Goal: Navigation & Orientation: Find specific page/section

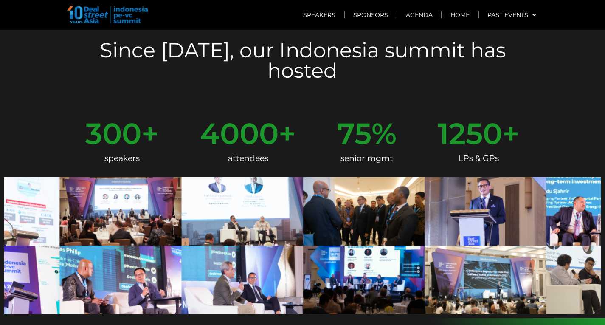
scroll to position [340, 0]
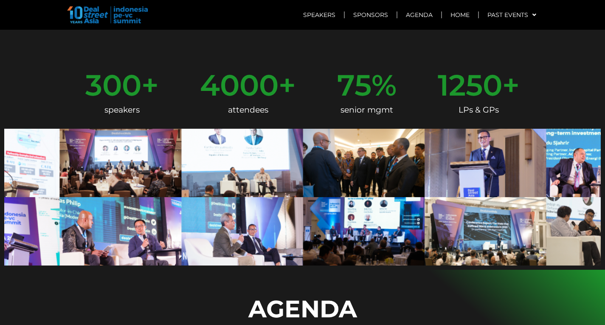
click at [259, 219] on img at bounding box center [302, 197] width 597 height 137
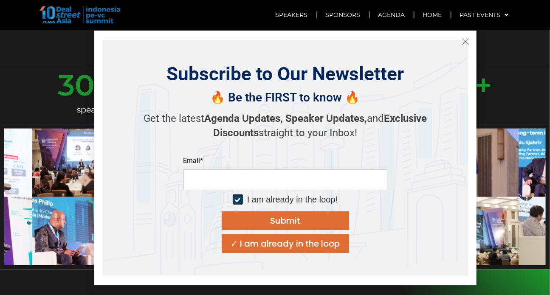
click at [470, 40] on button "Close" at bounding box center [466, 42] width 14 height 14
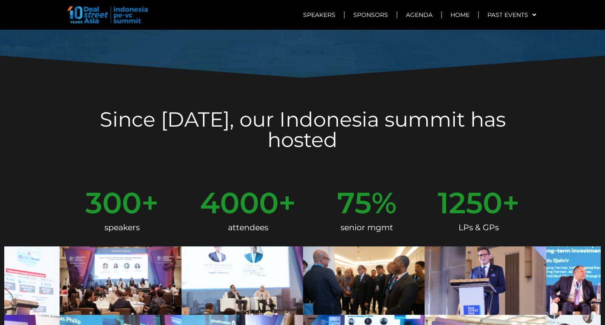
scroll to position [212, 0]
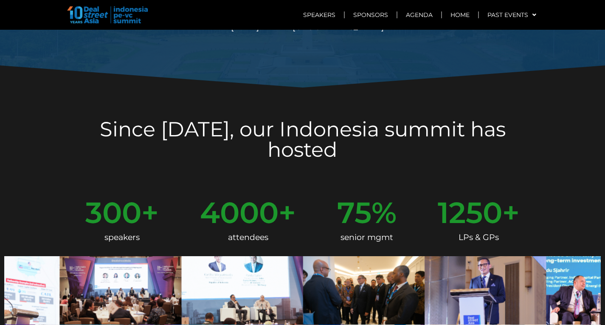
click at [138, 22] on img at bounding box center [107, 14] width 81 height 17
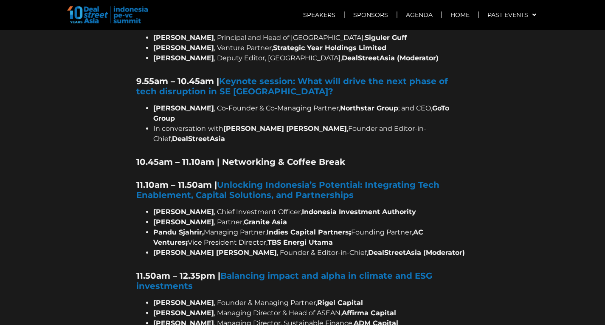
scroll to position [595, 0]
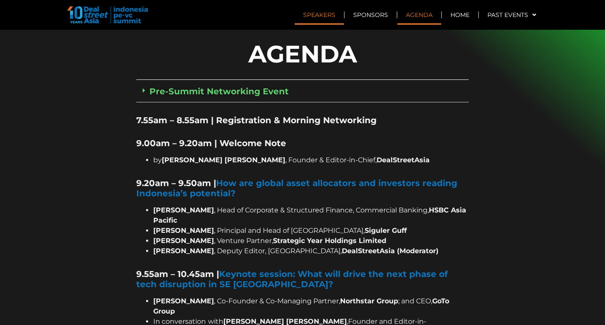
click at [315, 11] on link "Speakers" at bounding box center [319, 15] width 49 height 20
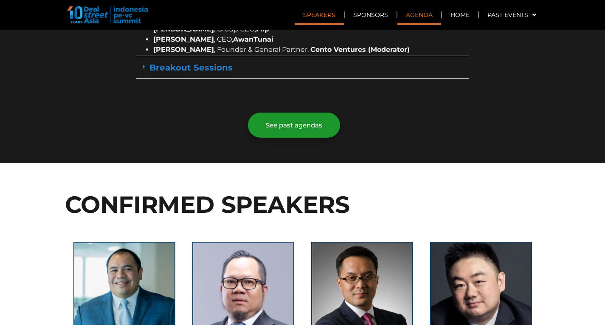
scroll to position [1775, 0]
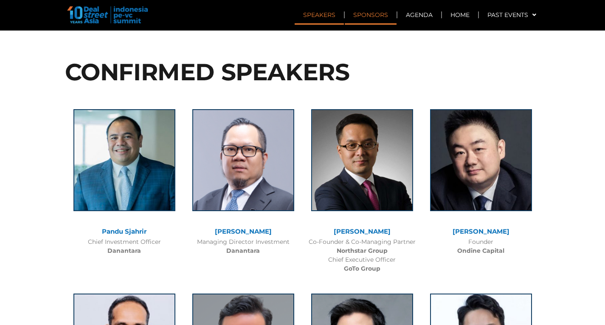
click at [360, 14] on link "Sponsors" at bounding box center [371, 15] width 52 height 20
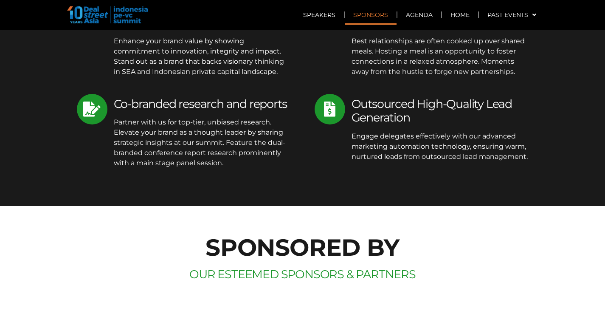
scroll to position [5067, 0]
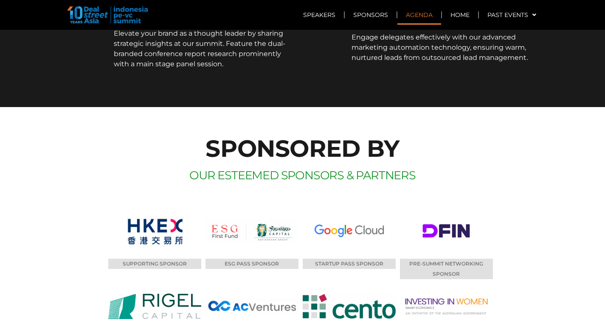
click at [415, 18] on link "Agenda" at bounding box center [420, 15] width 44 height 20
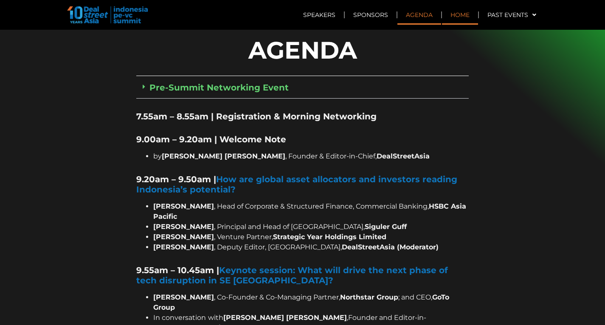
scroll to position [581, 0]
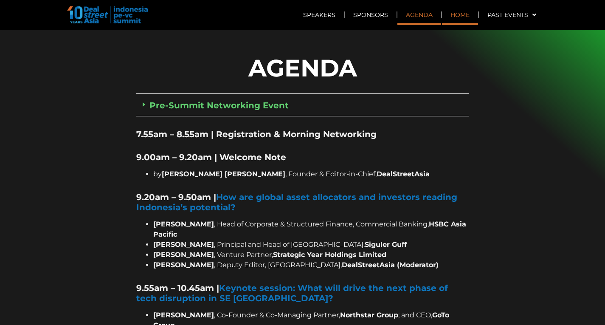
click at [466, 20] on link "Home" at bounding box center [460, 15] width 36 height 20
